Goal: Task Accomplishment & Management: Manage account settings

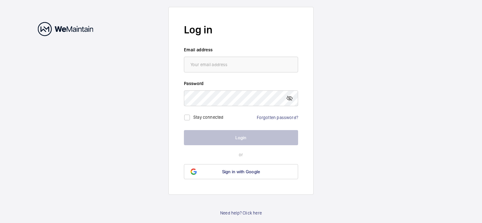
type input "[PERSON_NAME][EMAIL_ADDRESS][PERSON_NAME][DOMAIN_NAME]"
click at [271, 119] on link "Forgotten password?" at bounding box center [277, 117] width 41 height 5
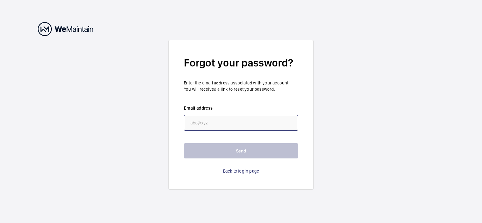
click at [237, 122] on input "email" at bounding box center [241, 123] width 114 height 16
type input "martin.cottam@cbre.com"
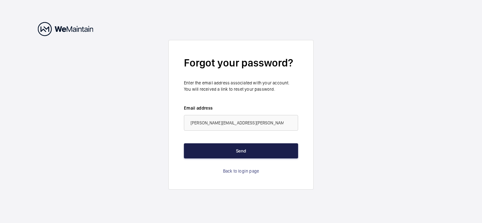
click at [238, 150] on button "Send" at bounding box center [241, 150] width 114 height 15
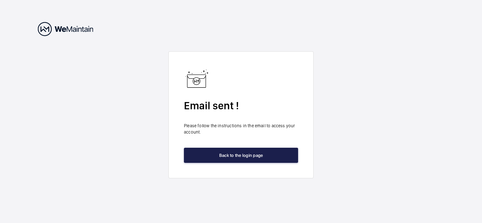
click at [217, 153] on button "Back to the login page" at bounding box center [241, 155] width 114 height 15
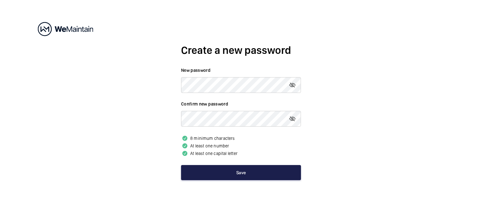
click at [245, 173] on button "Save" at bounding box center [241, 172] width 120 height 15
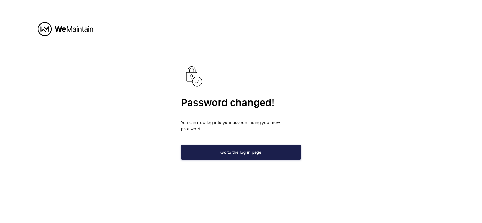
click at [242, 148] on button "Go to the log in page" at bounding box center [241, 152] width 120 height 15
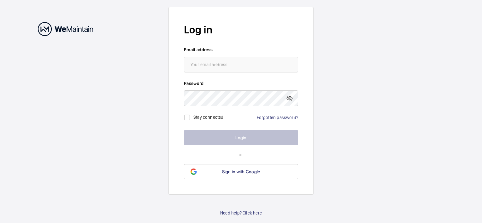
click at [437, 99] on wm-front-auth-container "Log in Email address Password Stay connected Forgotten password? Login or Sign …" at bounding box center [241, 111] width 482 height 223
click at [362, 130] on wm-front-auth-container "Log in Email address Password Stay connected Forgotten password? Login or Sign …" at bounding box center [241, 111] width 482 height 223
click at [213, 62] on input "email" at bounding box center [241, 65] width 114 height 16
type input "martin.cottam@cbre.com"
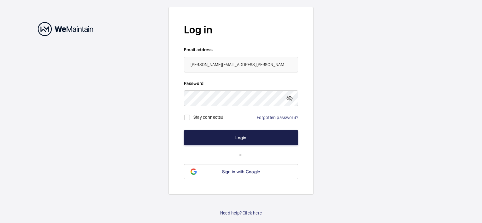
click at [242, 136] on button "Login" at bounding box center [241, 137] width 114 height 15
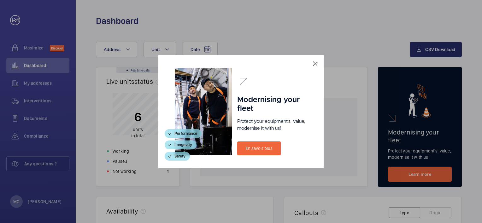
click at [316, 63] on mat-icon at bounding box center [315, 64] width 8 height 8
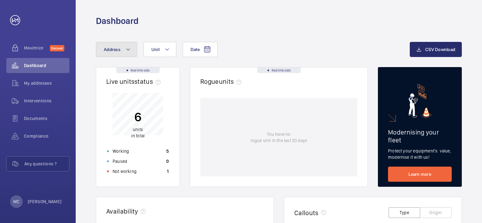
click at [130, 50] on button "Address" at bounding box center [116, 49] width 41 height 15
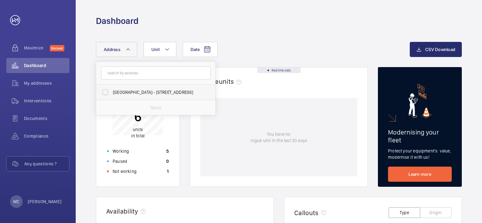
click at [107, 92] on label "Evergreen House - 160 Euston Rd, LONDON NW1 2DX" at bounding box center [151, 92] width 110 height 15
click at [107, 92] on input "Evergreen House - 160 Euston Rd, LONDON NW1 2DX" at bounding box center [105, 92] width 13 height 13
checkbox input "true"
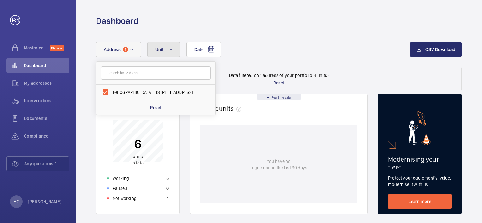
click at [170, 49] on mat-icon at bounding box center [170, 50] width 5 height 8
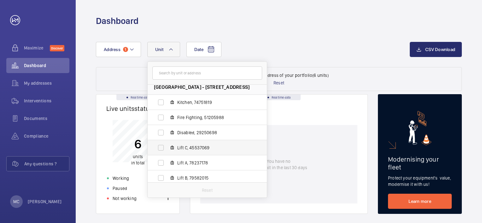
scroll to position [8, 0]
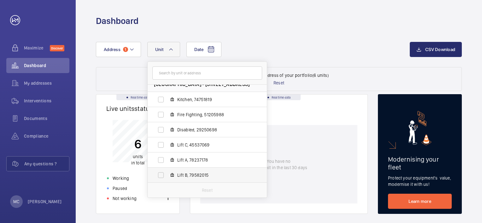
click at [159, 173] on label "Lift B, 79582015" at bounding box center [202, 175] width 109 height 15
click at [159, 173] on input "Lift B, 79582015" at bounding box center [160, 175] width 13 height 13
checkbox input "true"
click at [328, 43] on div "Date Address 1 Unit 1 Evergreen House - 160 Euston Rd, NW1 2DX LONDON Kitchen, …" at bounding box center [253, 49] width 314 height 15
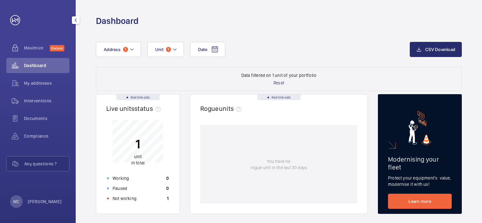
click at [76, 20] on mat-icon "button" at bounding box center [76, 20] width 8 height 5
